Goal: Obtain resource: Download file/media

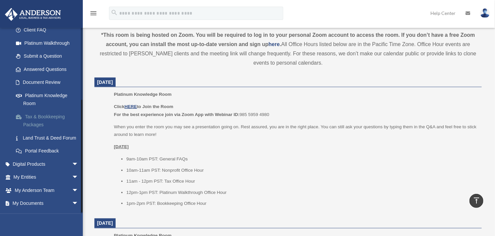
scroll to position [116, 0]
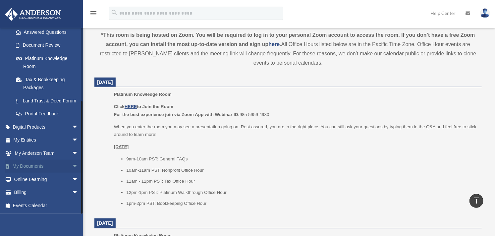
click at [39, 160] on link "My Documents arrow_drop_down" at bounding box center [47, 166] width 84 height 13
click at [28, 168] on link "My Documents arrow_drop_down" at bounding box center [47, 166] width 84 height 13
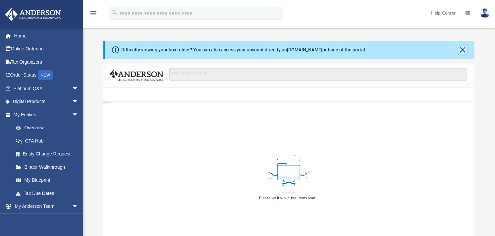
click at [462, 46] on button "Close" at bounding box center [462, 49] width 9 height 9
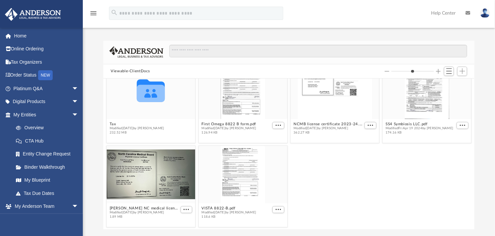
scroll to position [105, 0]
click at [111, 122] on div "Collaborated Folder Bookkeeping Modified [DATE] by [PERSON_NAME] 192.28 MB Coll…" at bounding box center [288, 154] width 371 height 150
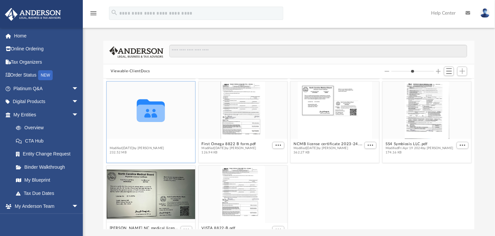
click at [117, 143] on button "Tax" at bounding box center [137, 144] width 55 height 4
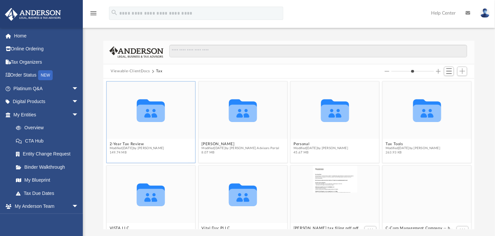
scroll to position [21, 0]
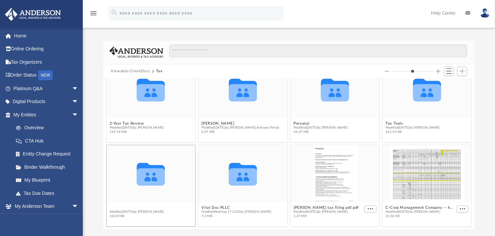
click at [111, 208] on div "Collaborated Folder 2-Year Tax Review Modified [DATE] by Barley Bowler 149.74 M…" at bounding box center [288, 154] width 371 height 150
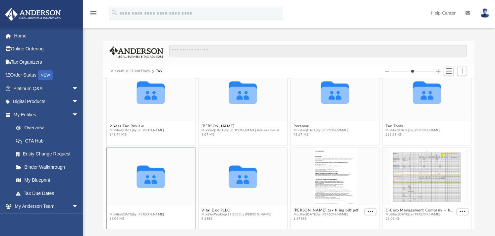
click at [112, 210] on button "VISTA LLC" at bounding box center [137, 210] width 55 height 4
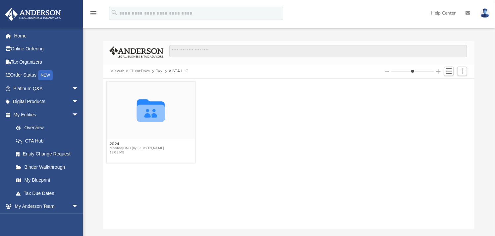
scroll to position [0, 0]
click at [114, 145] on button "2024" at bounding box center [137, 144] width 55 height 4
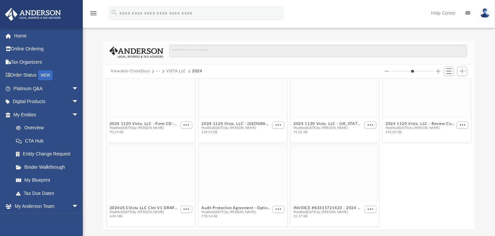
scroll to position [105, 0]
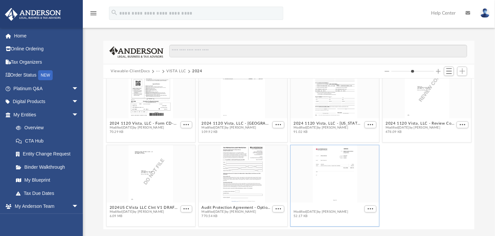
click at [335, 205] on div "Collaborated Folder Supporting Docs Modified [DATE] by [PERSON_NAME] 9.51 MB 20…" at bounding box center [288, 154] width 371 height 150
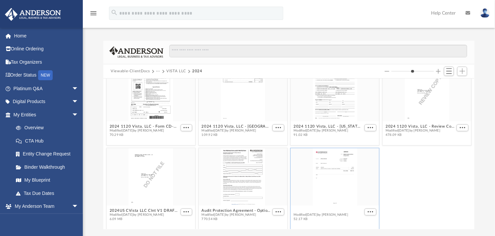
click at [335, 206] on figcaption "INVOICE #83315721423 - 2024 1120 Vista, LLC.pdf Modified [DATE] by [PERSON_NAME…" at bounding box center [335, 215] width 88 height 18
click at [332, 208] on button "INVOICE #83315721423 - 2024 1120 Vista, LLC.pdf" at bounding box center [329, 210] width 70 height 4
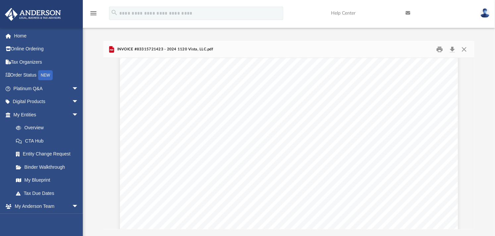
scroll to position [92, 0]
click at [469, 49] on button "Close" at bounding box center [464, 49] width 12 height 10
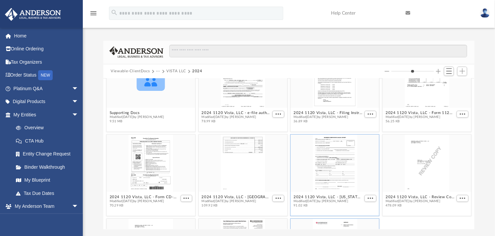
scroll to position [0, 0]
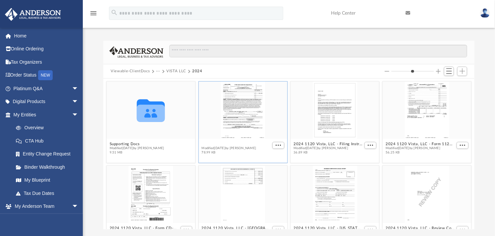
click at [220, 142] on button "2024 1120 Vista, LLC - e-file authorization - please sign.pdf" at bounding box center [237, 144] width 70 height 4
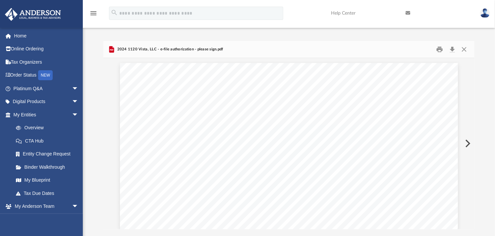
click at [466, 142] on button "Preview" at bounding box center [467, 143] width 15 height 19
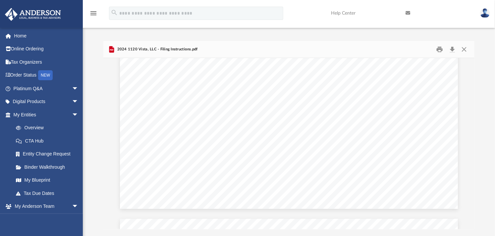
scroll to position [294, 0]
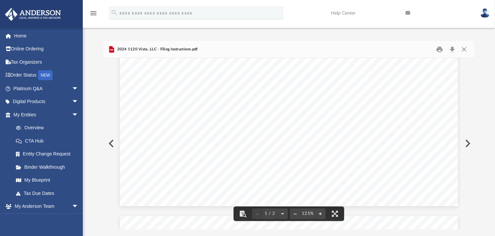
click at [467, 144] on button "Preview" at bounding box center [467, 143] width 15 height 19
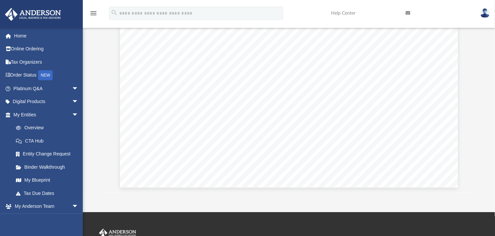
scroll to position [92, 0]
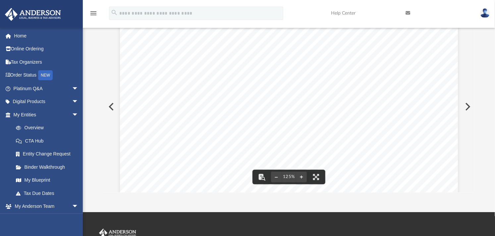
click at [465, 105] on button "Preview" at bounding box center [467, 106] width 15 height 19
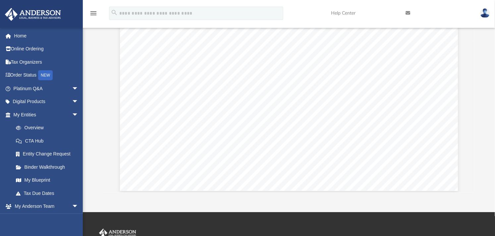
scroll to position [723, 0]
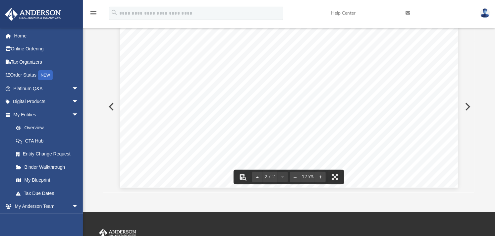
click at [469, 104] on button "Preview" at bounding box center [467, 106] width 15 height 19
click at [471, 108] on button "Preview" at bounding box center [467, 106] width 15 height 19
click at [469, 102] on button "Preview" at bounding box center [467, 106] width 15 height 19
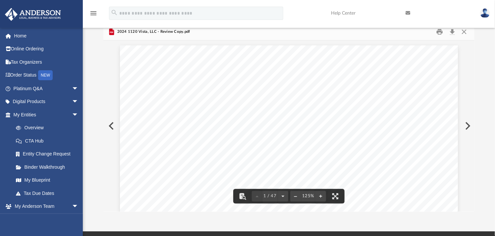
scroll to position [0, 0]
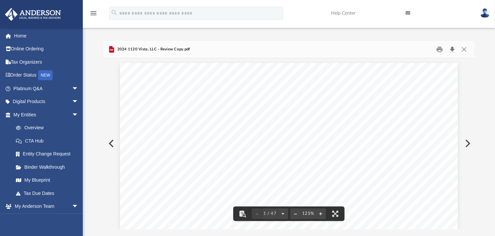
click at [449, 45] on button "Download" at bounding box center [452, 49] width 12 height 10
click at [466, 47] on button "Close" at bounding box center [464, 49] width 12 height 10
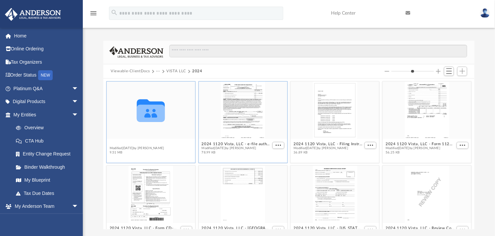
click at [120, 142] on button "Supporting Docs" at bounding box center [137, 144] width 55 height 4
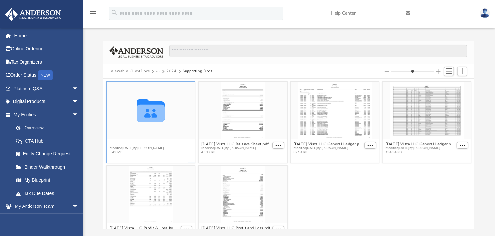
click at [115, 144] on button "Digital Tax Organizer" at bounding box center [137, 144] width 55 height 4
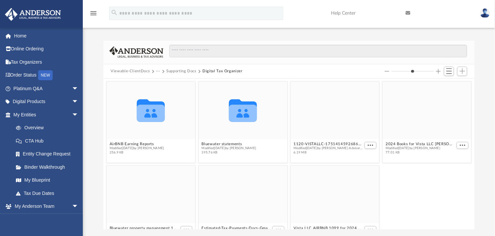
scroll to position [21, 0]
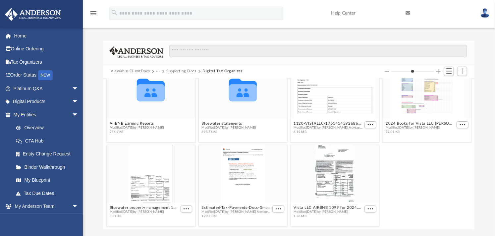
click at [129, 72] on button "Viewable-ClientDocs" at bounding box center [130, 71] width 39 height 6
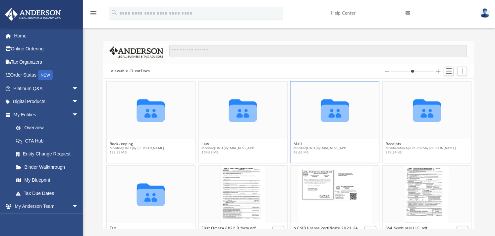
scroll to position [37, 0]
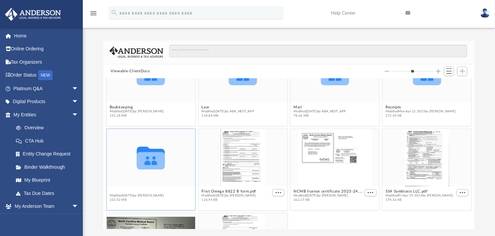
click at [111, 191] on button "Tax" at bounding box center [137, 191] width 55 height 4
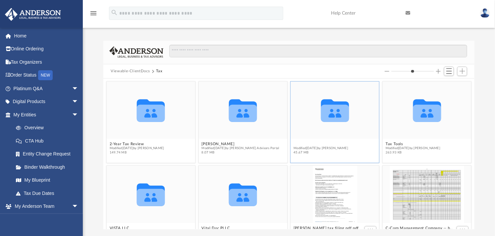
click at [297, 144] on button "Personal" at bounding box center [321, 144] width 55 height 4
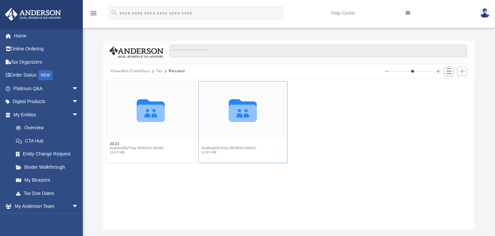
click at [205, 143] on button "2024" at bounding box center [229, 144] width 55 height 4
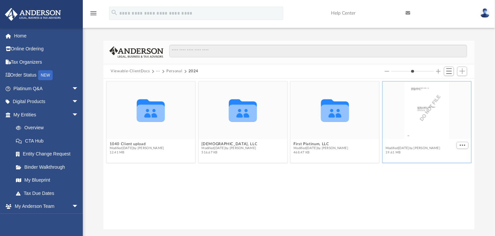
click at [445, 144] on button "2024 1040 [PERSON_NAME] - DRAFT COPY.pdf" at bounding box center [421, 144] width 70 height 4
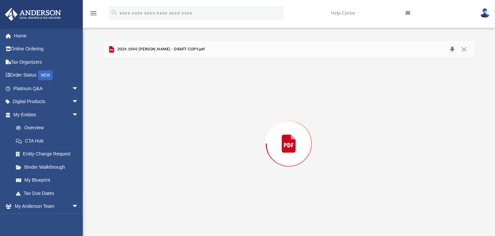
click at [448, 50] on button "Download" at bounding box center [452, 49] width 12 height 9
